Goal: Ask a question: Seek information or help from site administrators or community

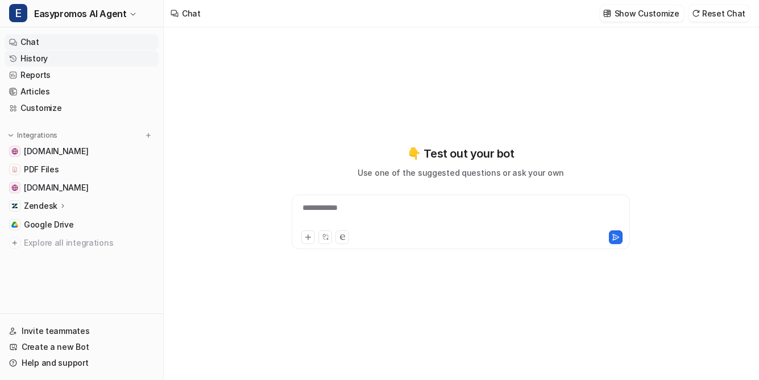
click at [29, 64] on link "History" at bounding box center [82, 59] width 154 height 16
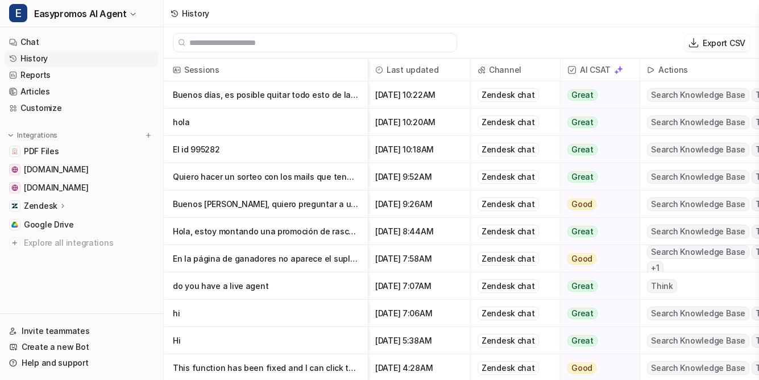
click at [314, 204] on p "Buenos [PERSON_NAME], quiero preguntar a un agente sobre el estado de la incide…" at bounding box center [266, 204] width 186 height 27
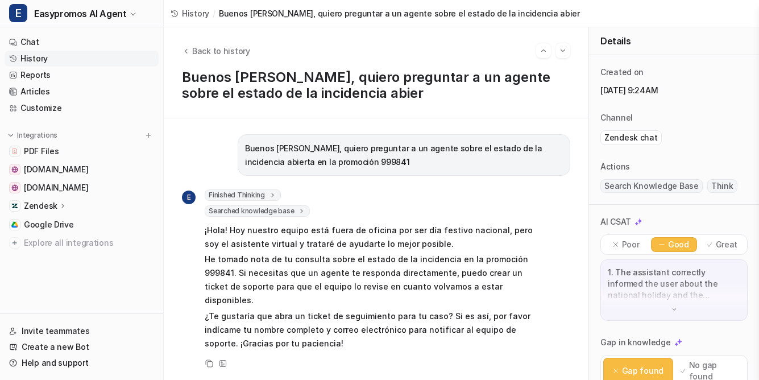
scroll to position [18, 0]
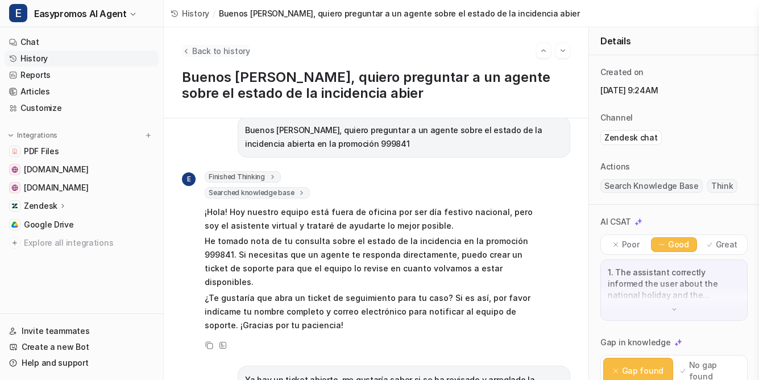
click at [205, 52] on span "Back to history" at bounding box center [221, 51] width 58 height 12
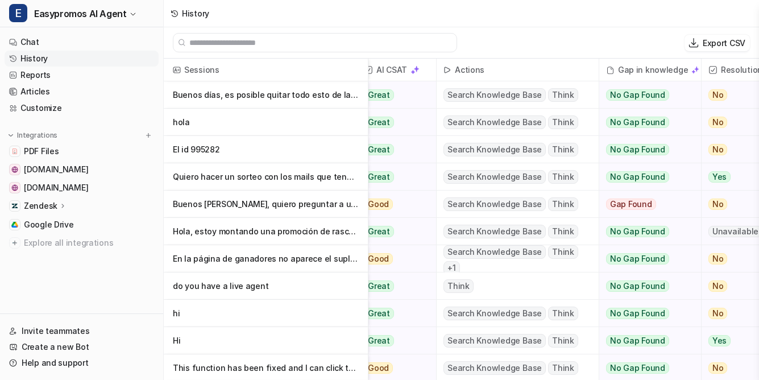
scroll to position [0, 101]
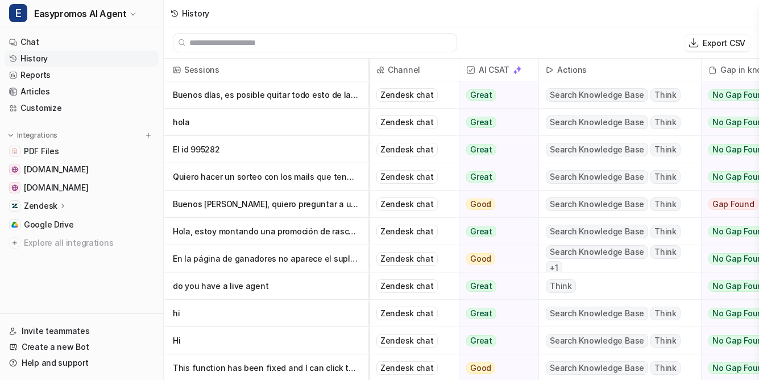
click at [319, 206] on p "Buenos [PERSON_NAME], quiero preguntar a un agente sobre el estado de la incide…" at bounding box center [266, 204] width 186 height 27
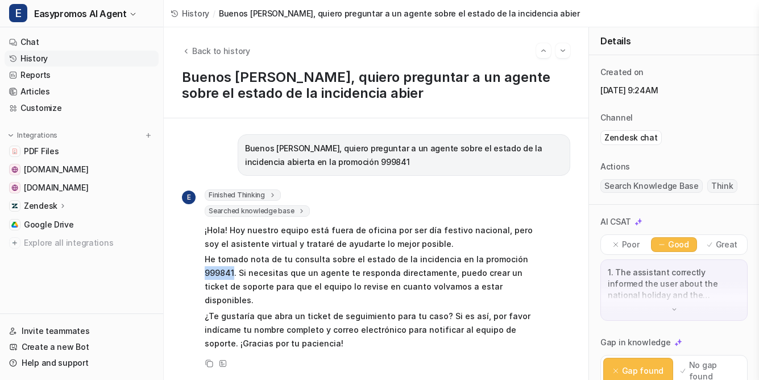
click at [216, 275] on p "He tomado nota de tu consulta sobre el estado de la incidencia en la promoción …" at bounding box center [371, 280] width 333 height 55
click at [31, 55] on link "History" at bounding box center [82, 59] width 154 height 16
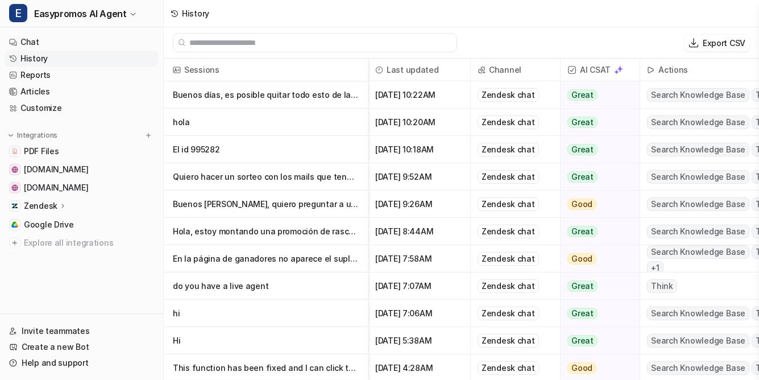
click at [222, 94] on p "Buenos días, es posible quitar todo esto de la pantalla principal y solo dejar e" at bounding box center [266, 94] width 186 height 27
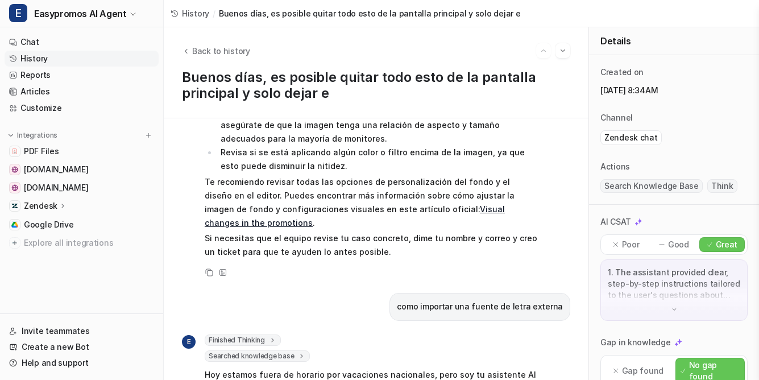
scroll to position [557, 0]
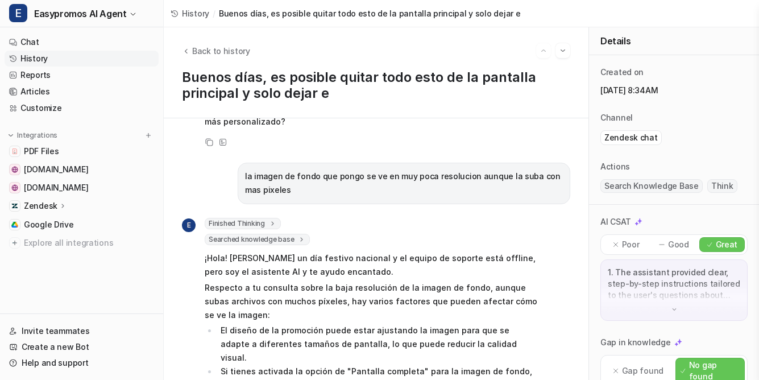
click at [32, 55] on link "History" at bounding box center [82, 59] width 154 height 16
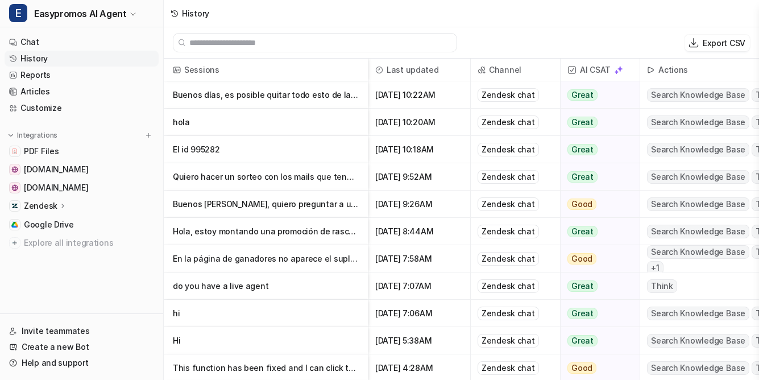
click at [197, 150] on p "El id 995282" at bounding box center [266, 149] width 186 height 27
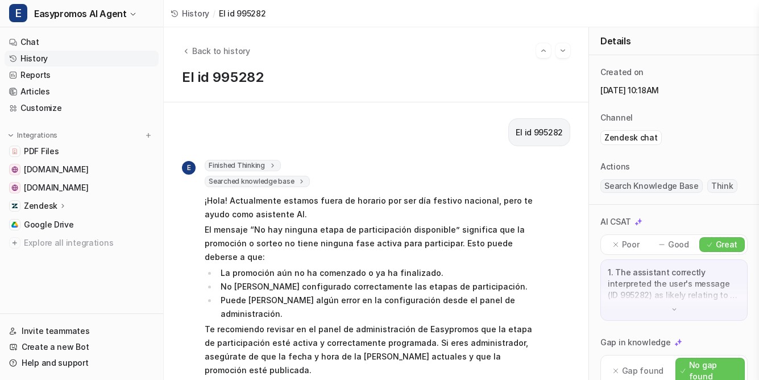
click at [34, 58] on link "History" at bounding box center [82, 59] width 154 height 16
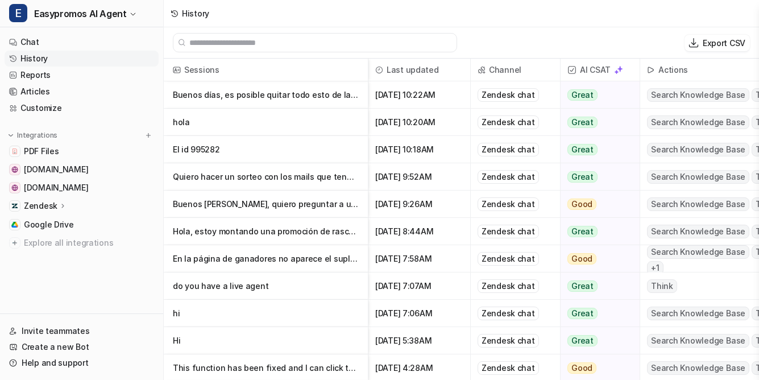
click at [175, 122] on p "hola" at bounding box center [266, 122] width 186 height 27
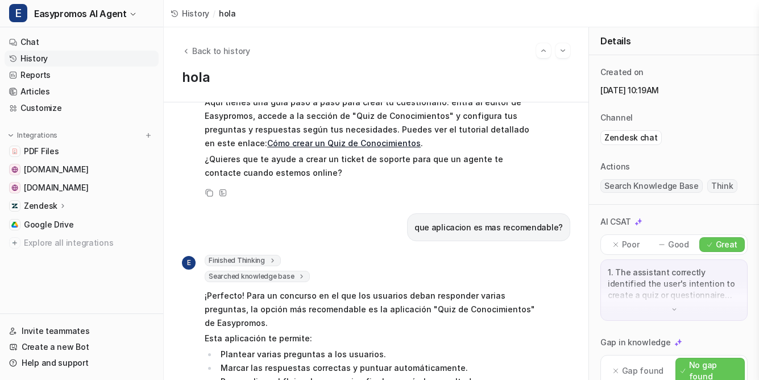
scroll to position [1130, 0]
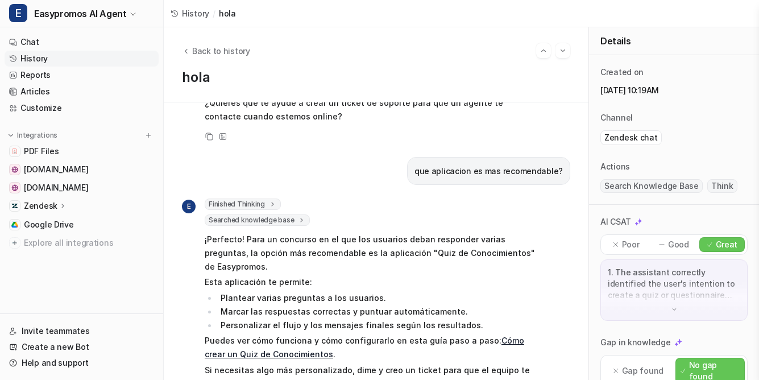
click at [26, 61] on link "History" at bounding box center [82, 59] width 154 height 16
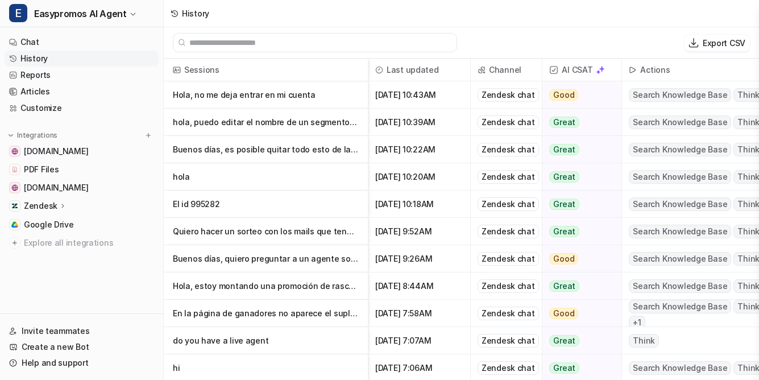
click at [268, 118] on p "hola, puedo editar el nombre de un segmento creado?" at bounding box center [266, 122] width 186 height 27
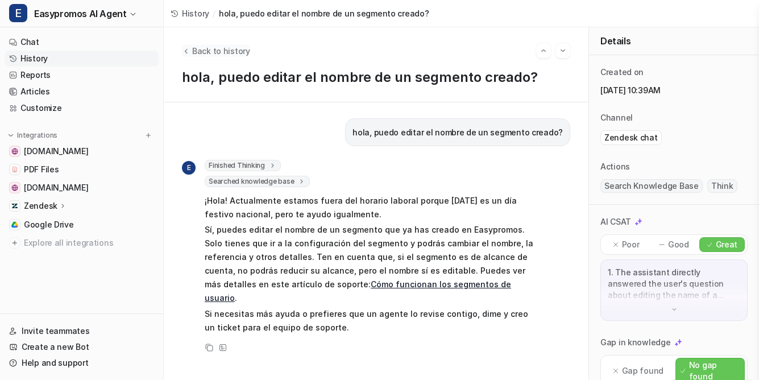
click at [191, 48] on button "Back to history" at bounding box center [216, 51] width 68 height 12
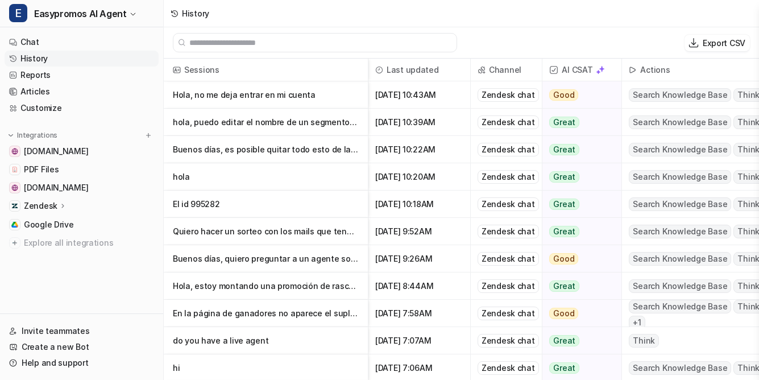
click at [270, 94] on p "Hola, no me deja entrar en mi cuenta" at bounding box center [266, 94] width 186 height 27
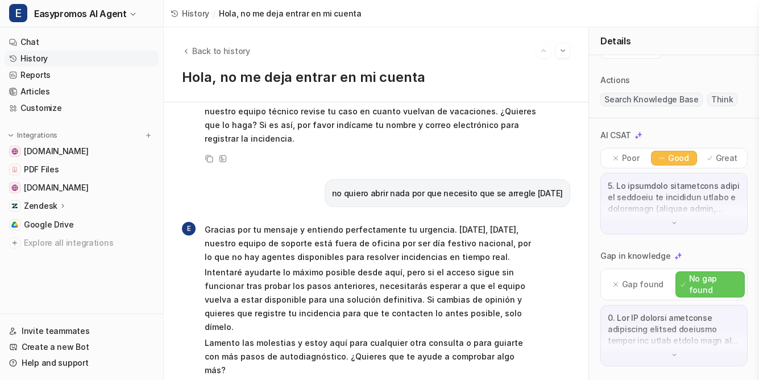
scroll to position [17, 0]
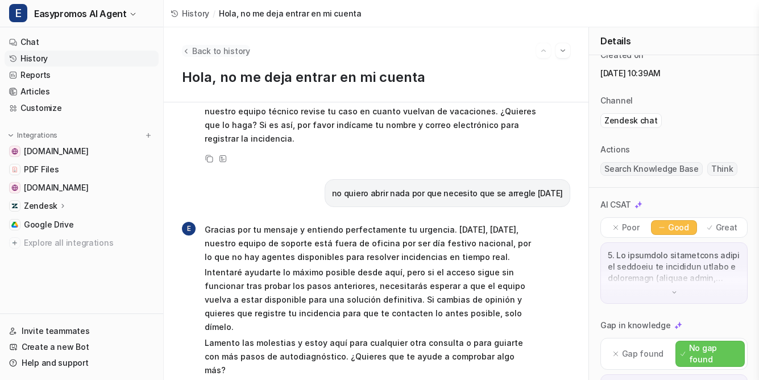
click at [217, 51] on span "Back to history" at bounding box center [221, 51] width 58 height 12
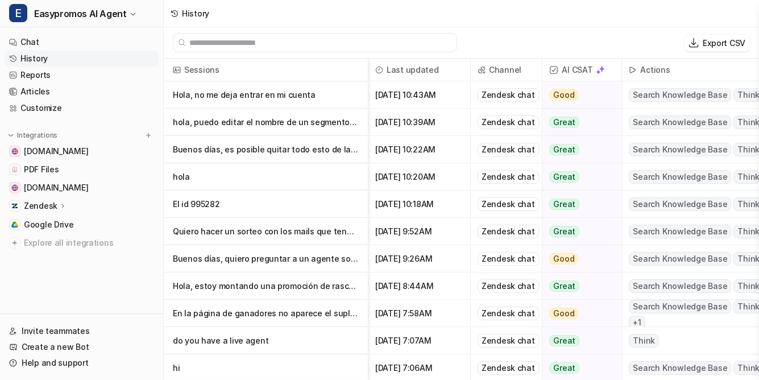
click at [262, 89] on p "Hola, no me deja entrar en mi cuenta" at bounding box center [266, 94] width 186 height 27
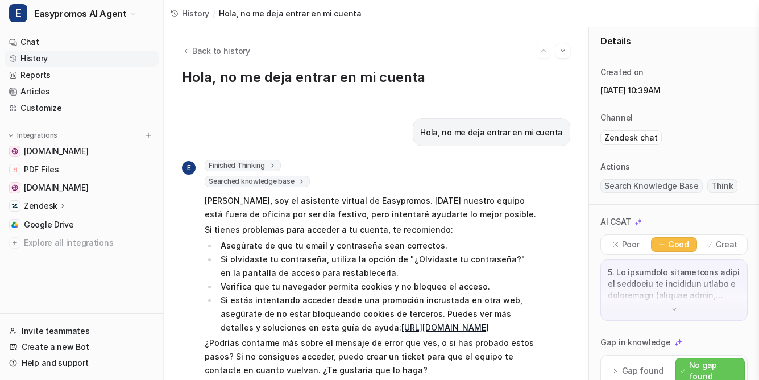
click at [38, 53] on link "History" at bounding box center [82, 59] width 154 height 16
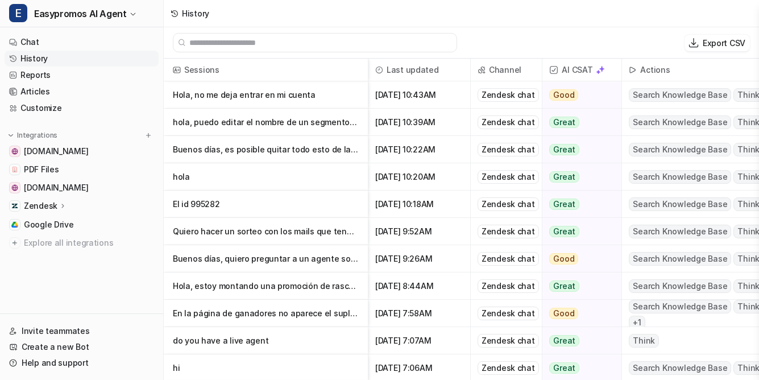
click at [189, 172] on p "hola" at bounding box center [266, 176] width 186 height 27
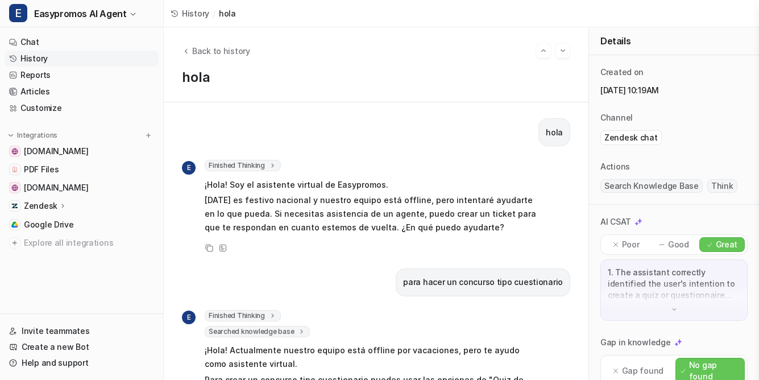
click at [38, 58] on link "History" at bounding box center [82, 59] width 154 height 16
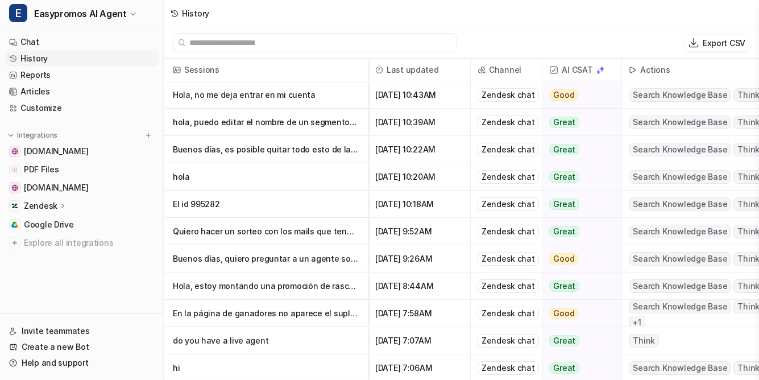
click at [321, 230] on p "Quiero hacer un sorteo con los mails que tengo y el ganador tiene que seguir a …" at bounding box center [266, 231] width 186 height 27
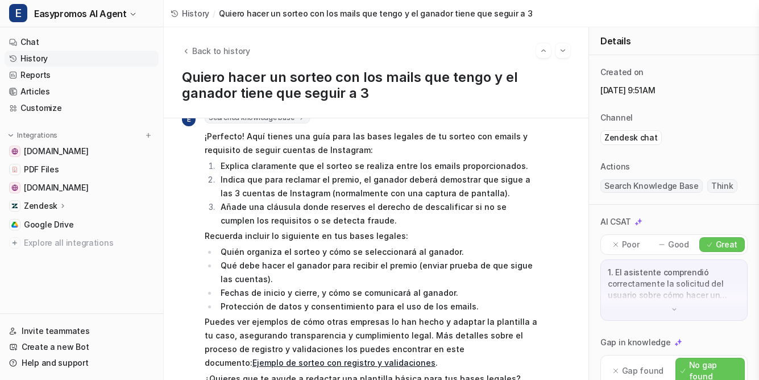
scroll to position [424, 0]
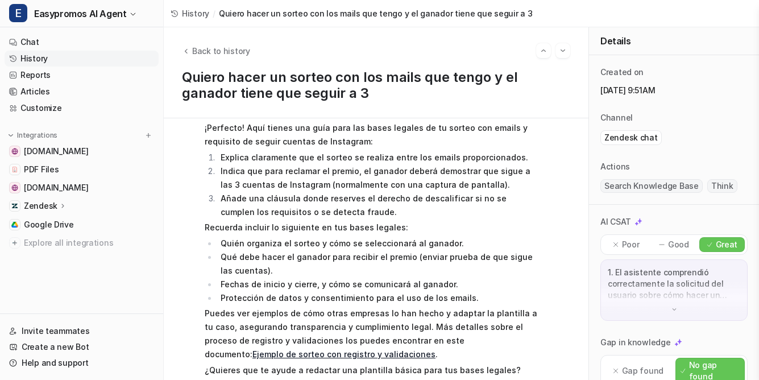
click at [40, 56] on link "History" at bounding box center [82, 59] width 154 height 16
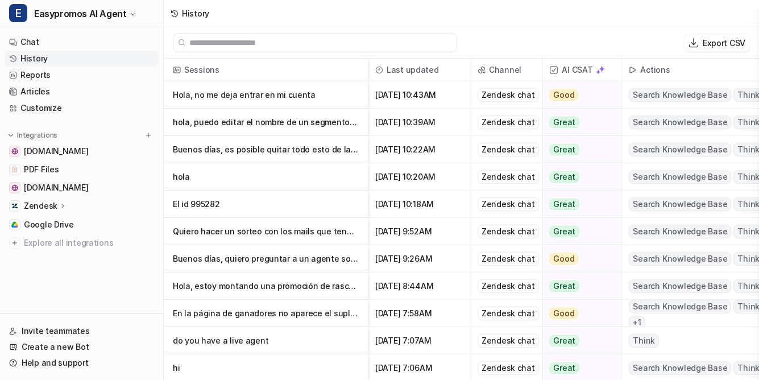
click at [226, 287] on p "Hola, estoy montando una promoción de rasca y gana para nuestro Aniversario. Te…" at bounding box center [266, 285] width 186 height 27
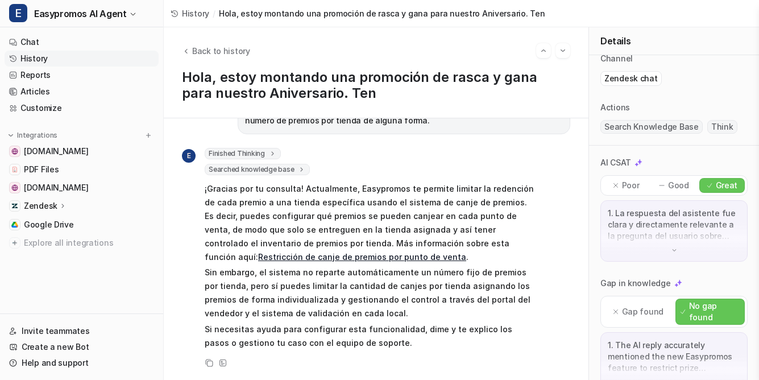
scroll to position [128, 0]
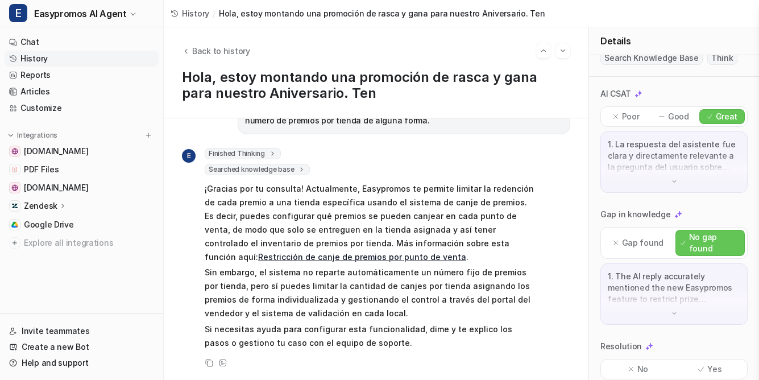
click at [32, 56] on link "History" at bounding box center [82, 59] width 154 height 16
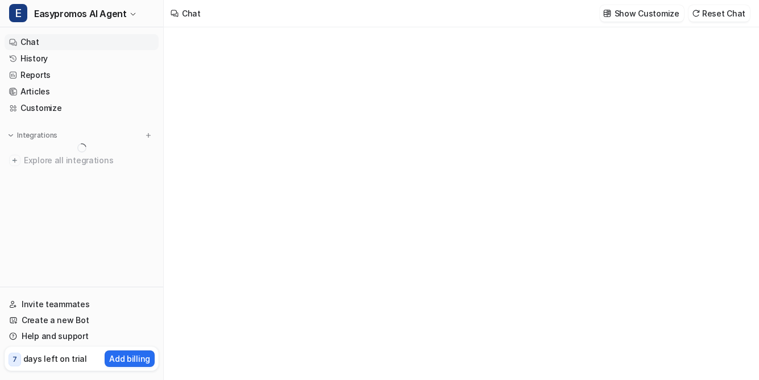
scroll to position [27, 0]
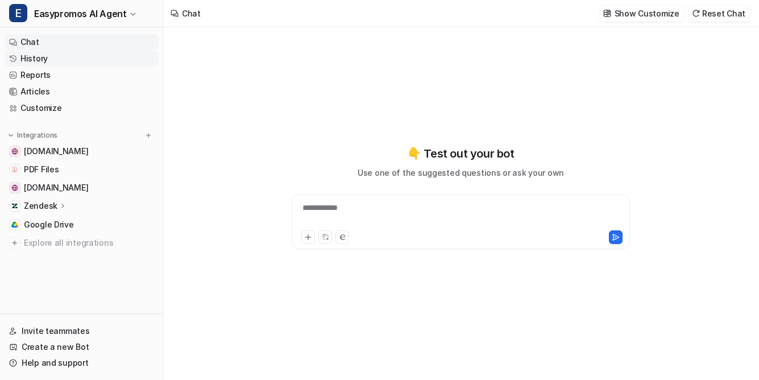
click at [32, 59] on link "History" at bounding box center [82, 59] width 154 height 16
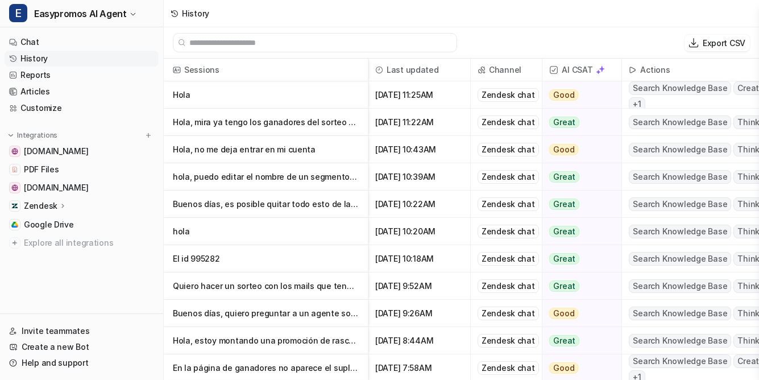
click at [184, 93] on p "Hola" at bounding box center [266, 94] width 186 height 27
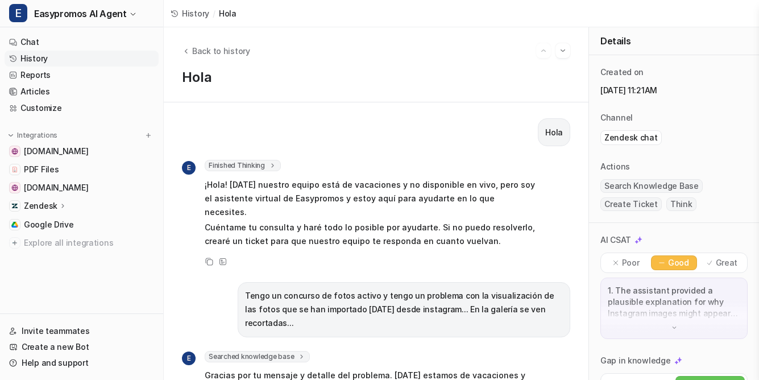
click at [31, 53] on link "History" at bounding box center [82, 59] width 154 height 16
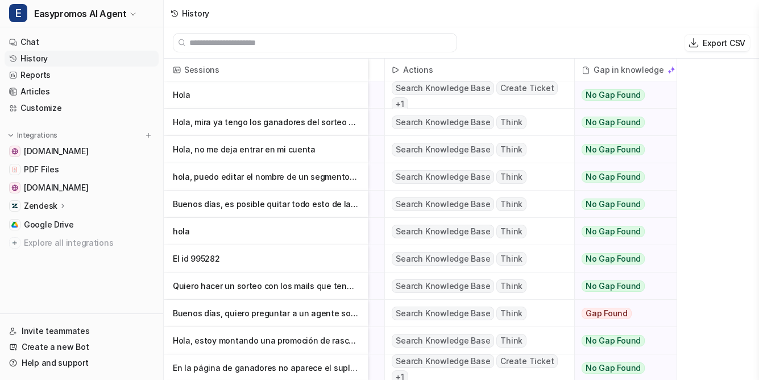
scroll to position [0, 419]
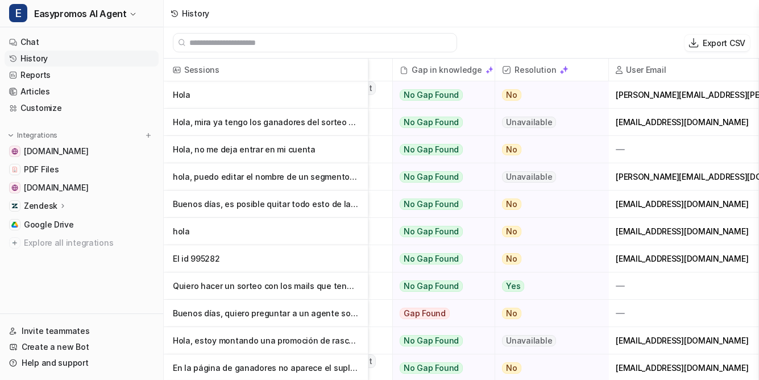
click at [289, 123] on p "Hola, mira ya tengo los ganadores del sorteo pero primero tengo que publicarlos…" at bounding box center [266, 122] width 186 height 27
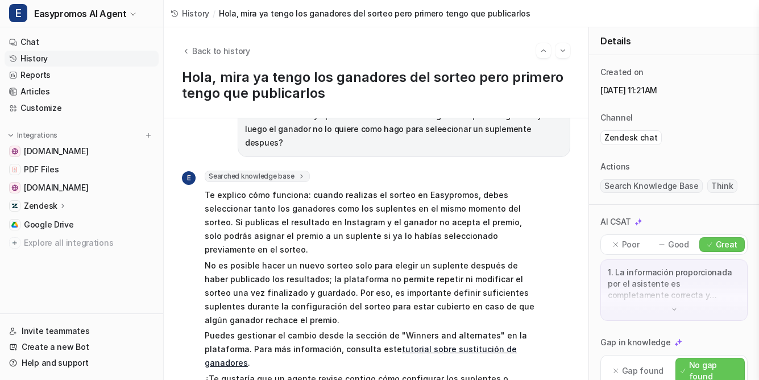
scroll to position [375, 0]
